Goal: Communication & Community: Answer question/provide support

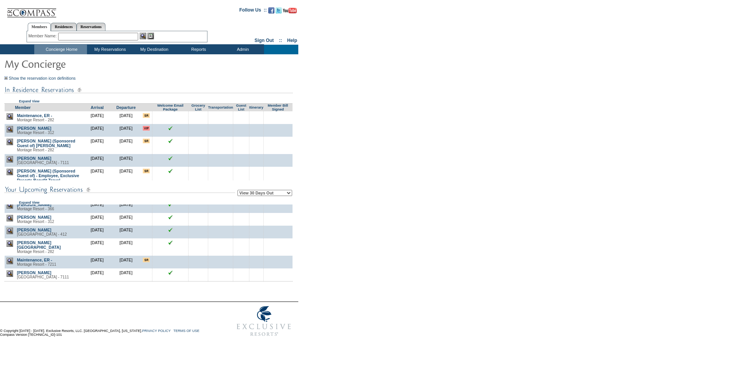
scroll to position [656, 0]
click at [261, 196] on select "View 30 Days Out View 60 Days Out View 90 Days Out" at bounding box center [264, 193] width 55 height 6
select select "60"
click at [239, 191] on select "View 30 Days Out View 60 Days Out View 90 Days Out" at bounding box center [264, 193] width 55 height 6
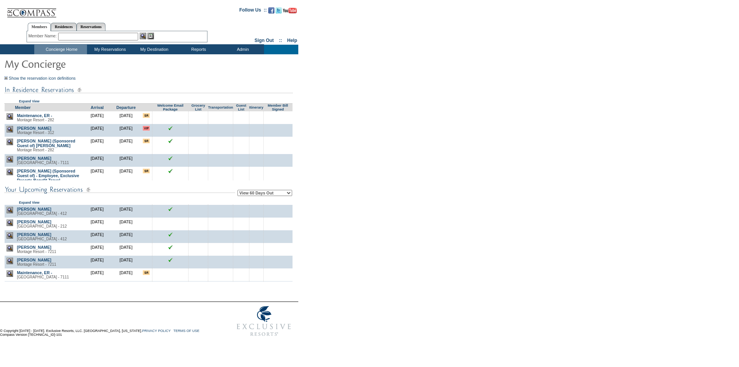
scroll to position [497, 0]
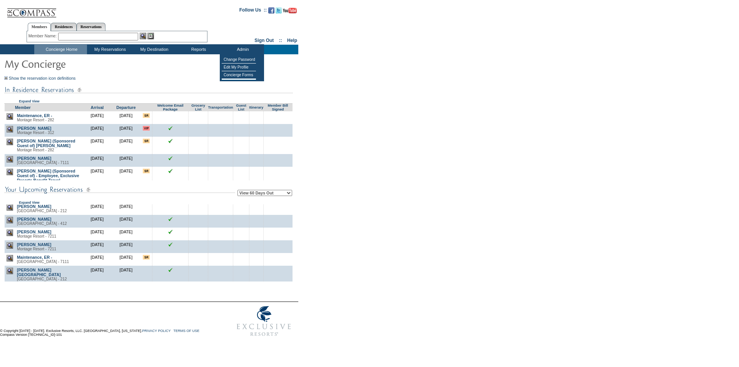
click at [375, 165] on form "Follow Us ::" at bounding box center [368, 171] width 736 height 338
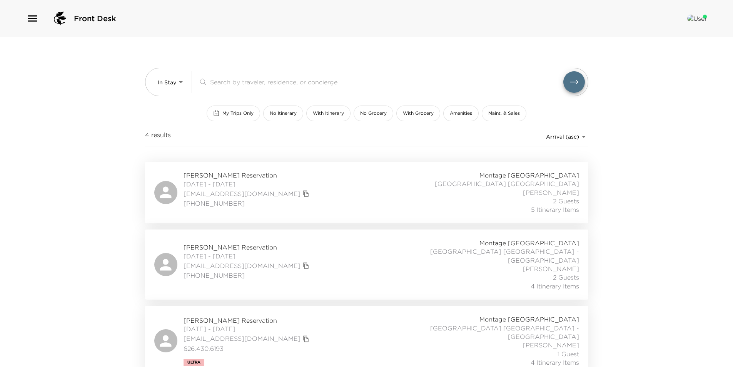
click at [28, 16] on icon "button" at bounding box center [32, 18] width 9 height 6
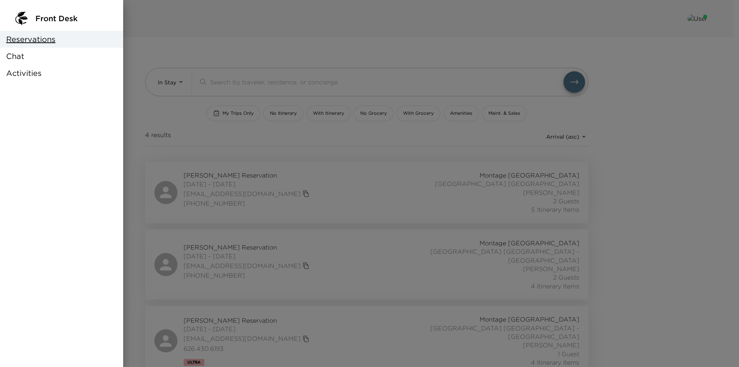
click at [185, 13] on div at bounding box center [369, 183] width 739 height 367
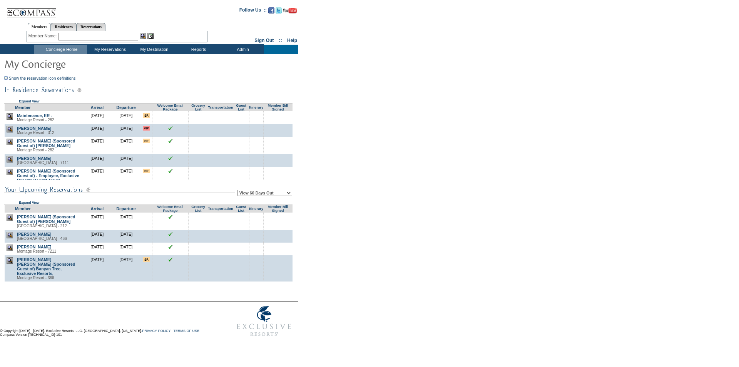
click at [72, 50] on td "Concierge Home" at bounding box center [60, 50] width 53 height 10
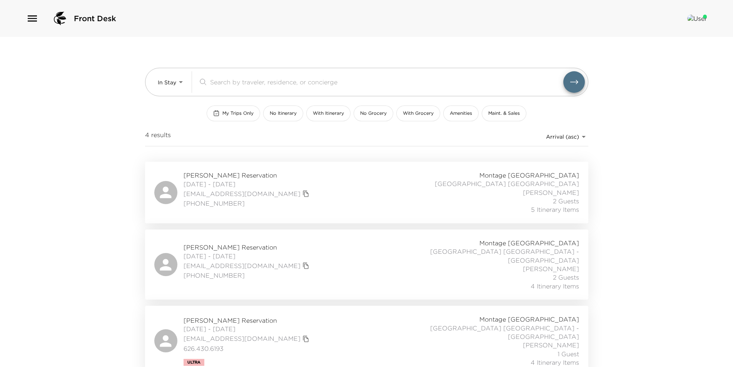
click at [97, 190] on div "Front Desk In Stay In-Stay ​ My Trips Only No Itinerary With Itinerary No Groce…" at bounding box center [366, 183] width 733 height 367
click at [167, 81] on body "Front Desk In Stay In-Stay ​ My Trips Only No Itinerary With Itinerary No Groce…" at bounding box center [366, 183] width 733 height 367
click at [167, 113] on span "Upcoming" at bounding box center [171, 114] width 28 height 8
type input "Upcoming"
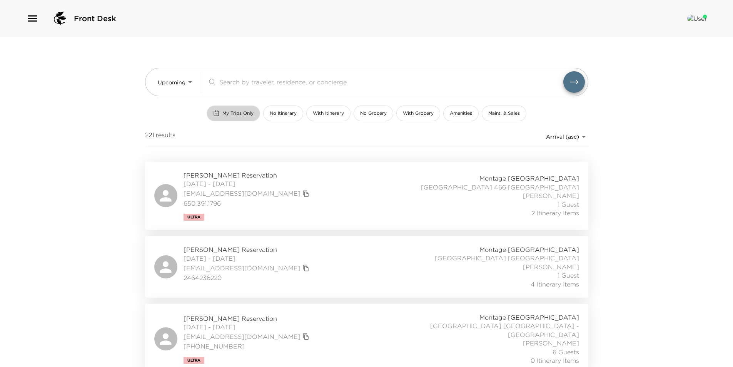
click at [234, 120] on button "My Trips Only" at bounding box center [233, 113] width 53 height 16
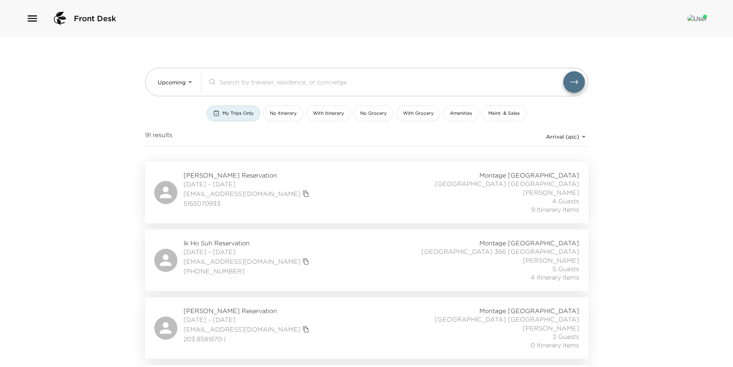
click at [234, 120] on button "My Trips Only" at bounding box center [233, 113] width 53 height 16
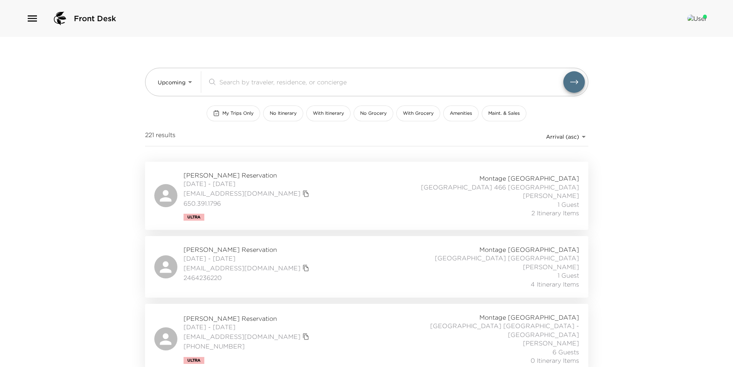
click at [319, 262] on div "Rahim Thobani Reservation 10/02/2025 - 10/05/2025 rthobani@gmail.com 2464236220…" at bounding box center [366, 266] width 425 height 43
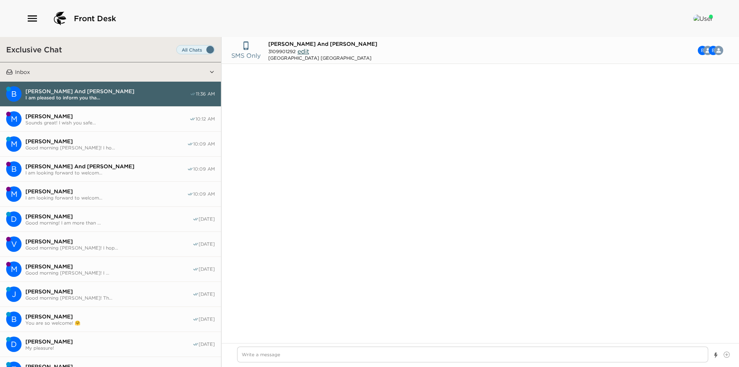
click at [90, 123] on span "Sounds great! I wish you safe..." at bounding box center [107, 123] width 164 height 6
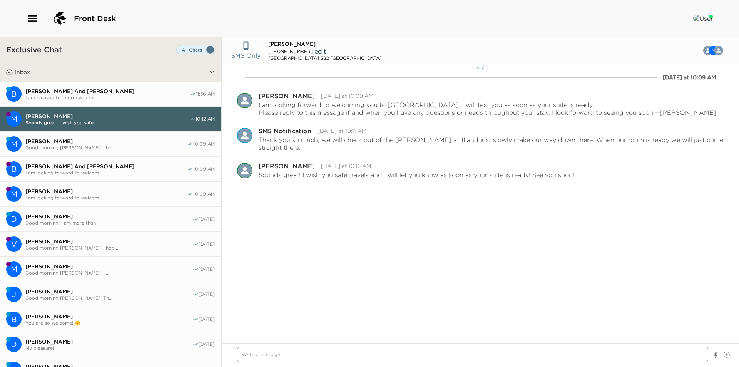
click at [304, 355] on textarea "Write a message" at bounding box center [472, 354] width 471 height 16
click at [271, 356] on textarea "Write a message" at bounding box center [472, 354] width 471 height 16
paste textarea "I am pleased to inform you that your Exclusive Resorts Suite at [GEOGRAPHIC_DAT…"
type textarea "x"
type textarea "I am pleased to inform you that your Exclusive Resorts Suite at [GEOGRAPHIC_DAT…"
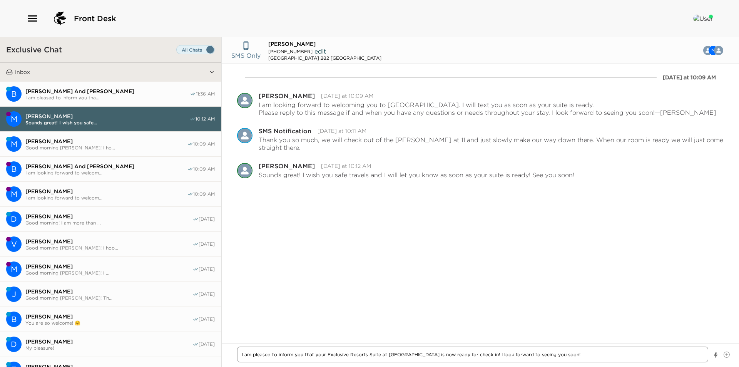
type textarea "x"
type textarea "I am pleased to inform you that your Exclusive Resorts Suite at [GEOGRAPHIC_DAT…"
type textarea "x"
type textarea "I am pleased to inform you that your Exclusive Resorts Suite at [GEOGRAPHIC_DAT…"
type textarea "x"
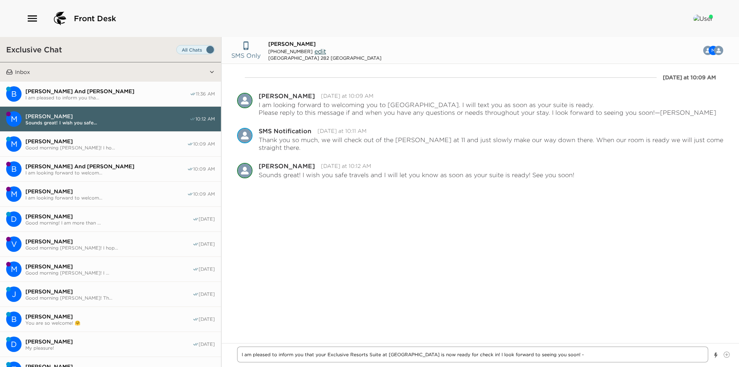
type textarea "I am pleased to inform you that your Exclusive Resorts Suite at [GEOGRAPHIC_DAT…"
type textarea "x"
type textarea "I am pleased to inform you that your Exclusive Resorts Suite at [GEOGRAPHIC_DAT…"
type textarea "x"
type textarea "I am pleased to inform you that your Exclusive Resorts Suite at [GEOGRAPHIC_DAT…"
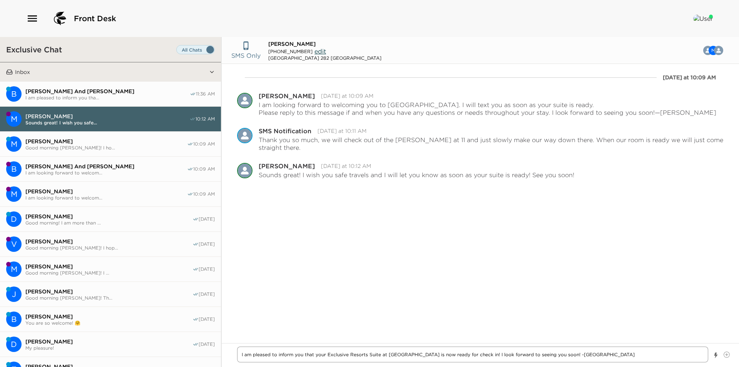
type textarea "x"
type textarea "I am pleased to inform you that your Exclusive Resorts Suite at [GEOGRAPHIC_DAT…"
type textarea "x"
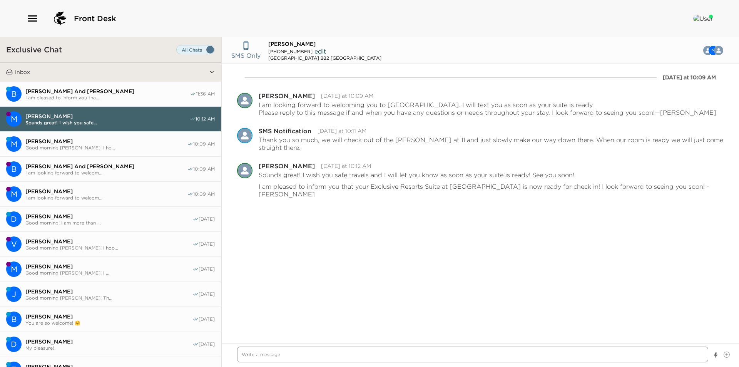
type textarea "x"
